Goal: Information Seeking & Learning: Check status

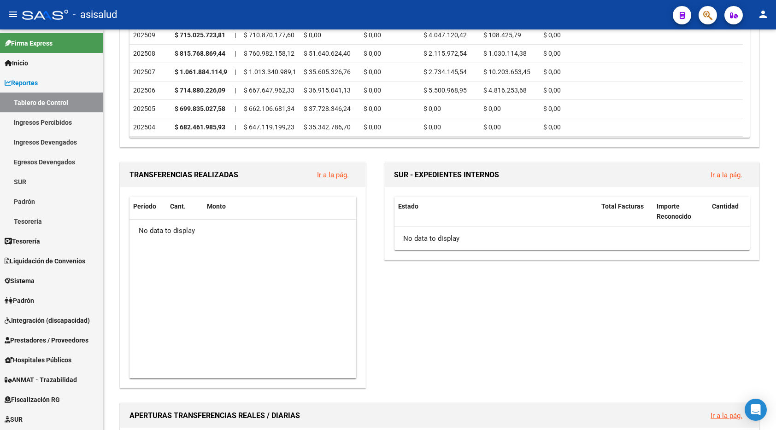
scroll to position [184, 0]
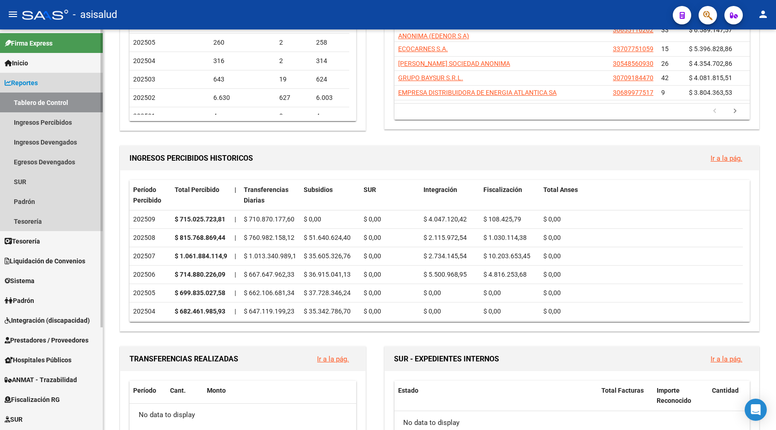
click at [50, 103] on link "Tablero de Control" at bounding box center [51, 103] width 103 height 20
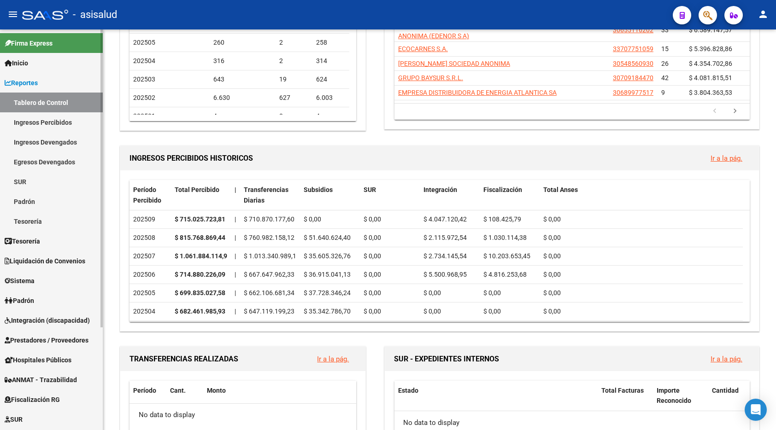
click at [47, 117] on link "Ingresos Percibidos" at bounding box center [51, 122] width 103 height 20
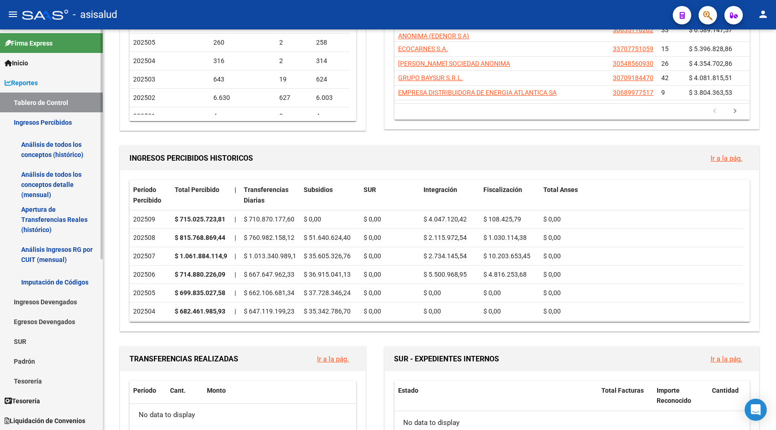
click at [53, 154] on link "Análisis de todos los conceptos (histórico)" at bounding box center [51, 149] width 103 height 35
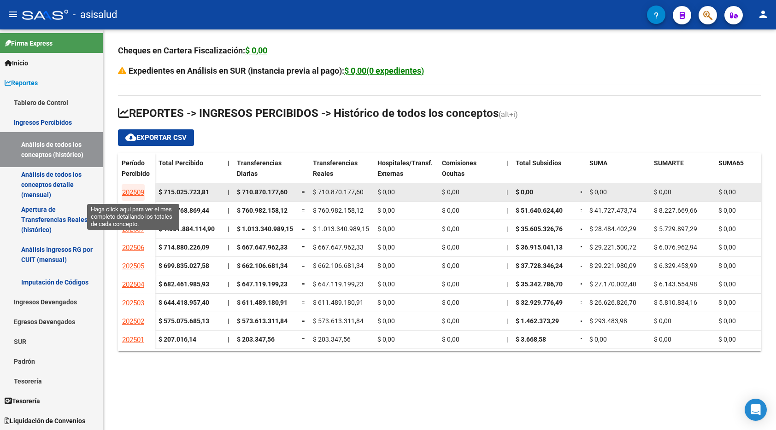
click at [132, 189] on span "202509" at bounding box center [133, 192] width 22 height 8
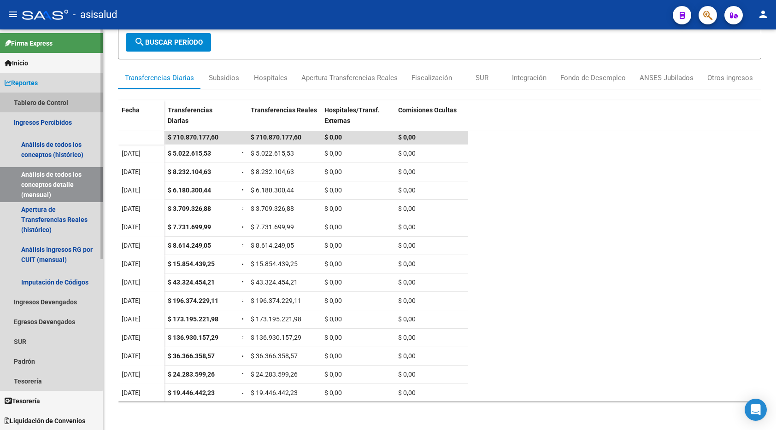
click at [40, 97] on link "Tablero de Control" at bounding box center [51, 103] width 103 height 20
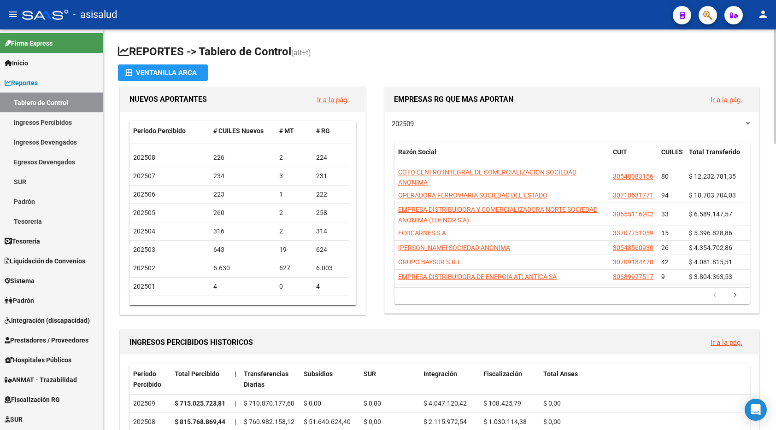
scroll to position [184, 0]
